Goal: Navigation & Orientation: Find specific page/section

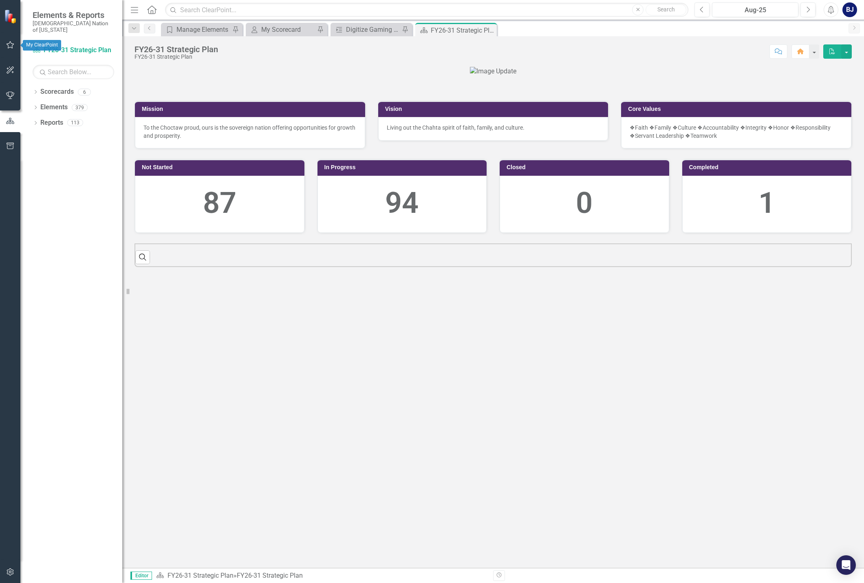
click at [9, 45] on icon "button" at bounding box center [10, 45] width 9 height 7
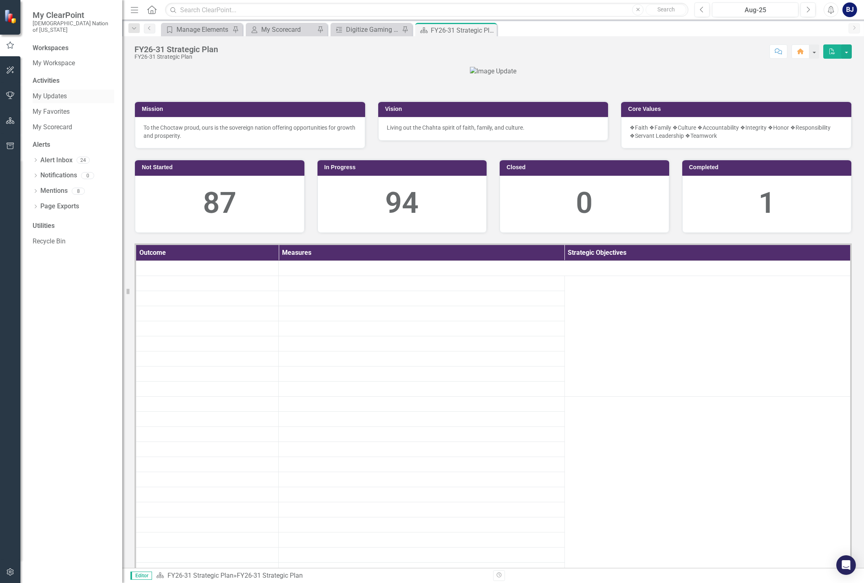
click at [59, 92] on link "My Updates" at bounding box center [73, 96] width 81 height 9
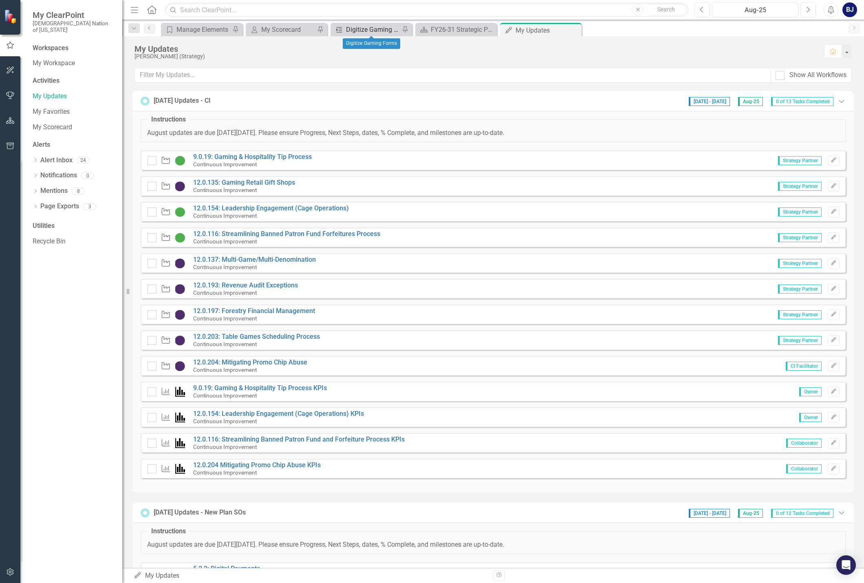
click at [364, 29] on div "Digitize Gaming Forms" at bounding box center [373, 29] width 54 height 10
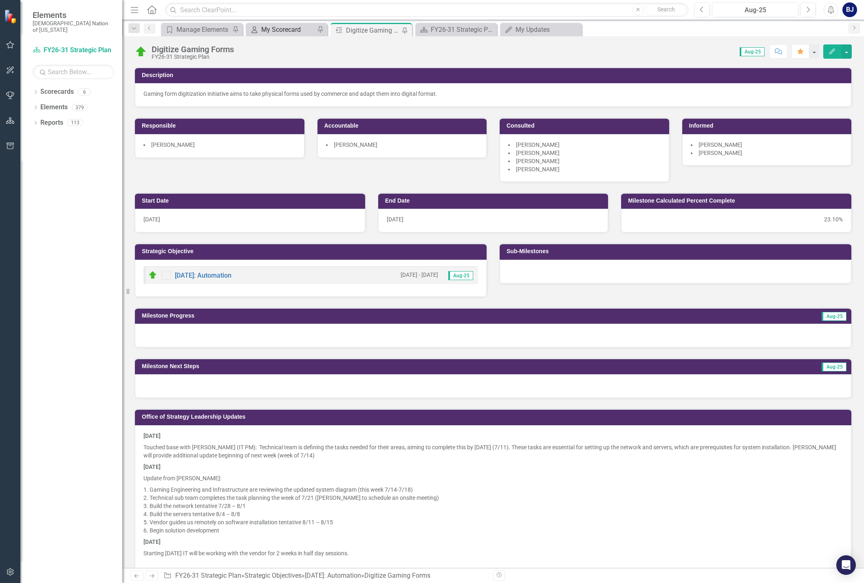
click at [273, 31] on div "My Scorecard" at bounding box center [288, 29] width 54 height 10
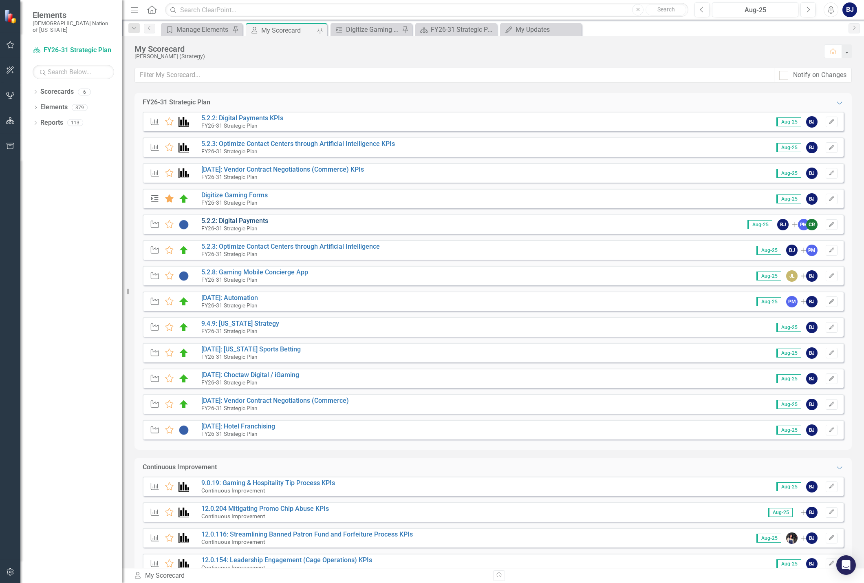
click at [227, 218] on link "5.2.2: Digital Payments" at bounding box center [234, 221] width 67 height 8
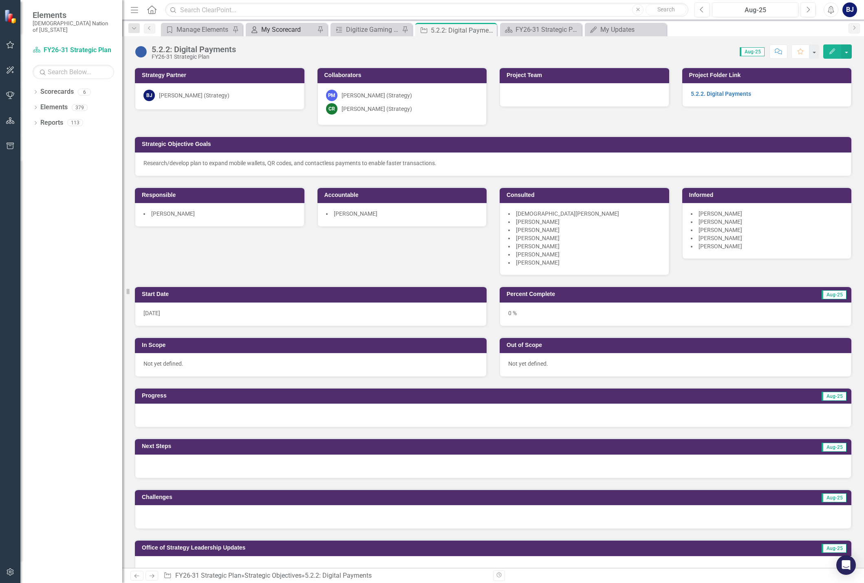
click at [286, 27] on div "My Scorecard" at bounding box center [288, 29] width 54 height 10
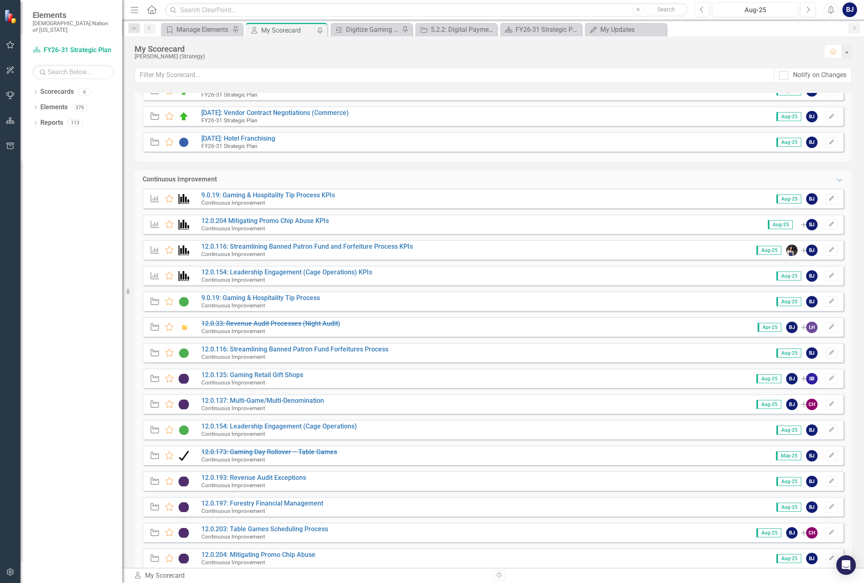
scroll to position [287, 0]
click at [320, 31] on icon "Pin" at bounding box center [319, 30] width 7 height 8
click at [404, 30] on icon "Close" at bounding box center [404, 30] width 8 height 7
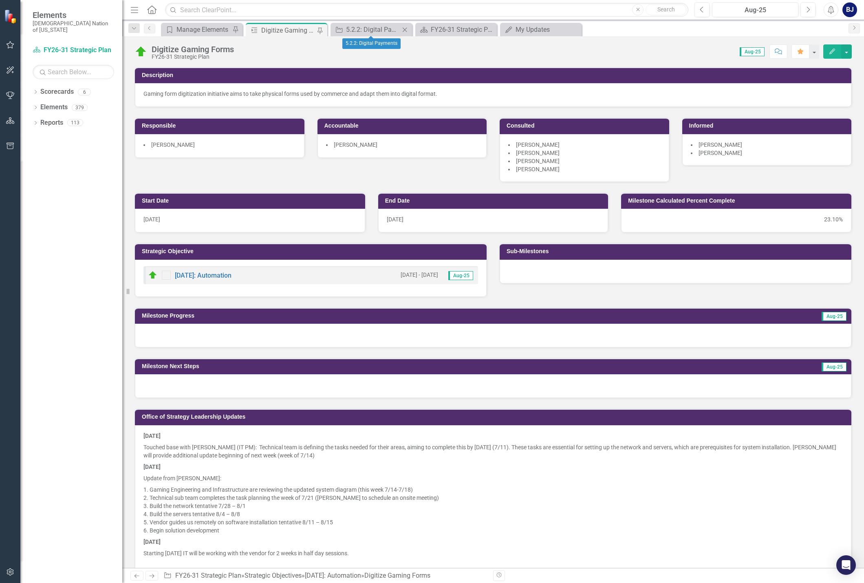
click at [407, 31] on icon "Close" at bounding box center [404, 29] width 8 height 7
click at [403, 29] on icon "Close" at bounding box center [404, 29] width 8 height 7
click at [345, 28] on link "My Updates My Updates" at bounding box center [365, 29] width 67 height 10
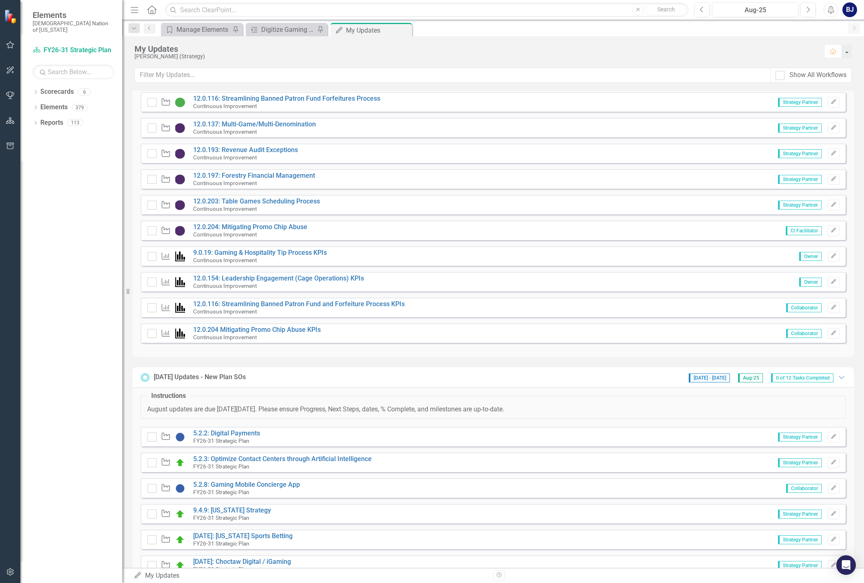
scroll to position [163, 0]
